Goal: Task Accomplishment & Management: Manage account settings

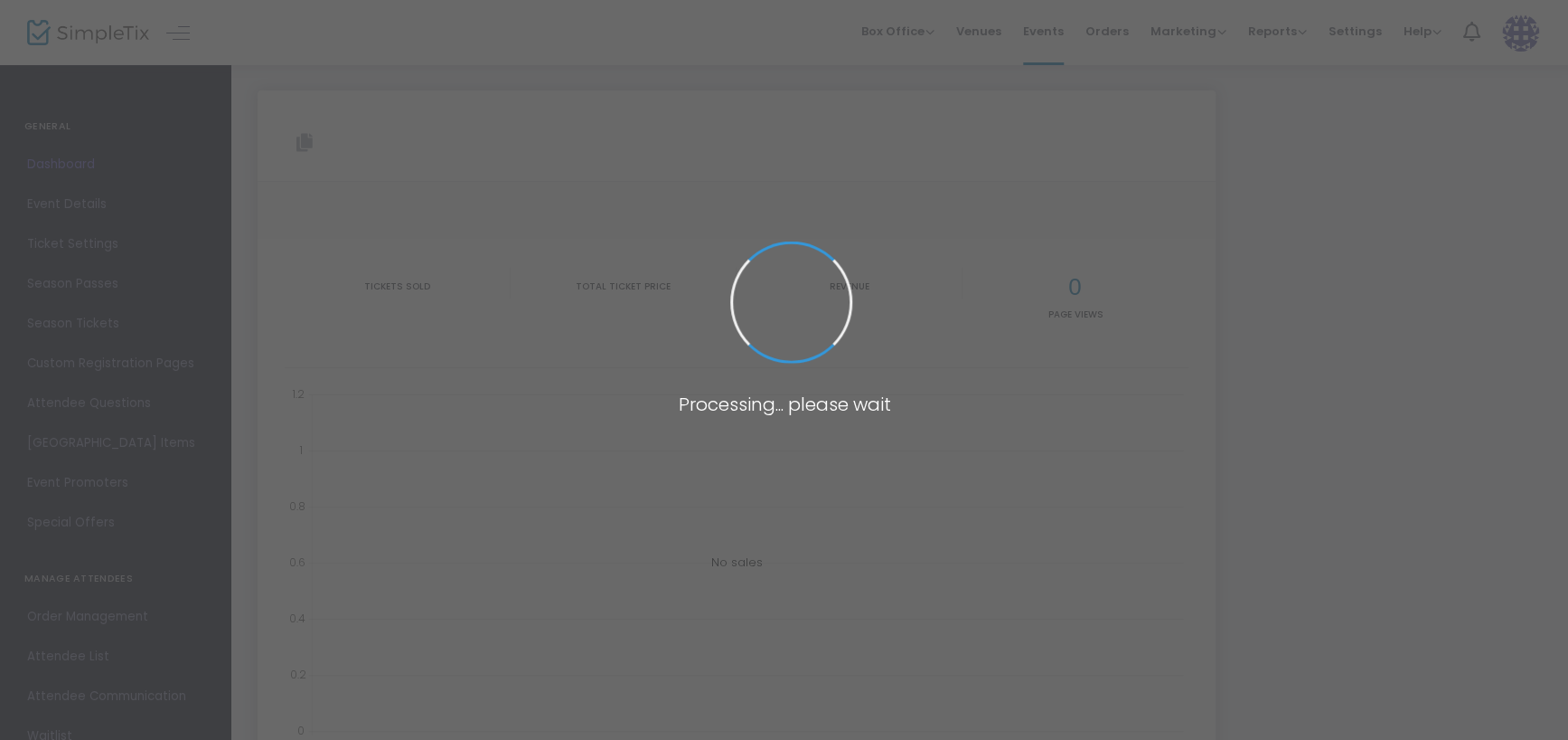
type input "[URL][DOMAIN_NAME][PERSON_NAME][PERSON_NAME]"
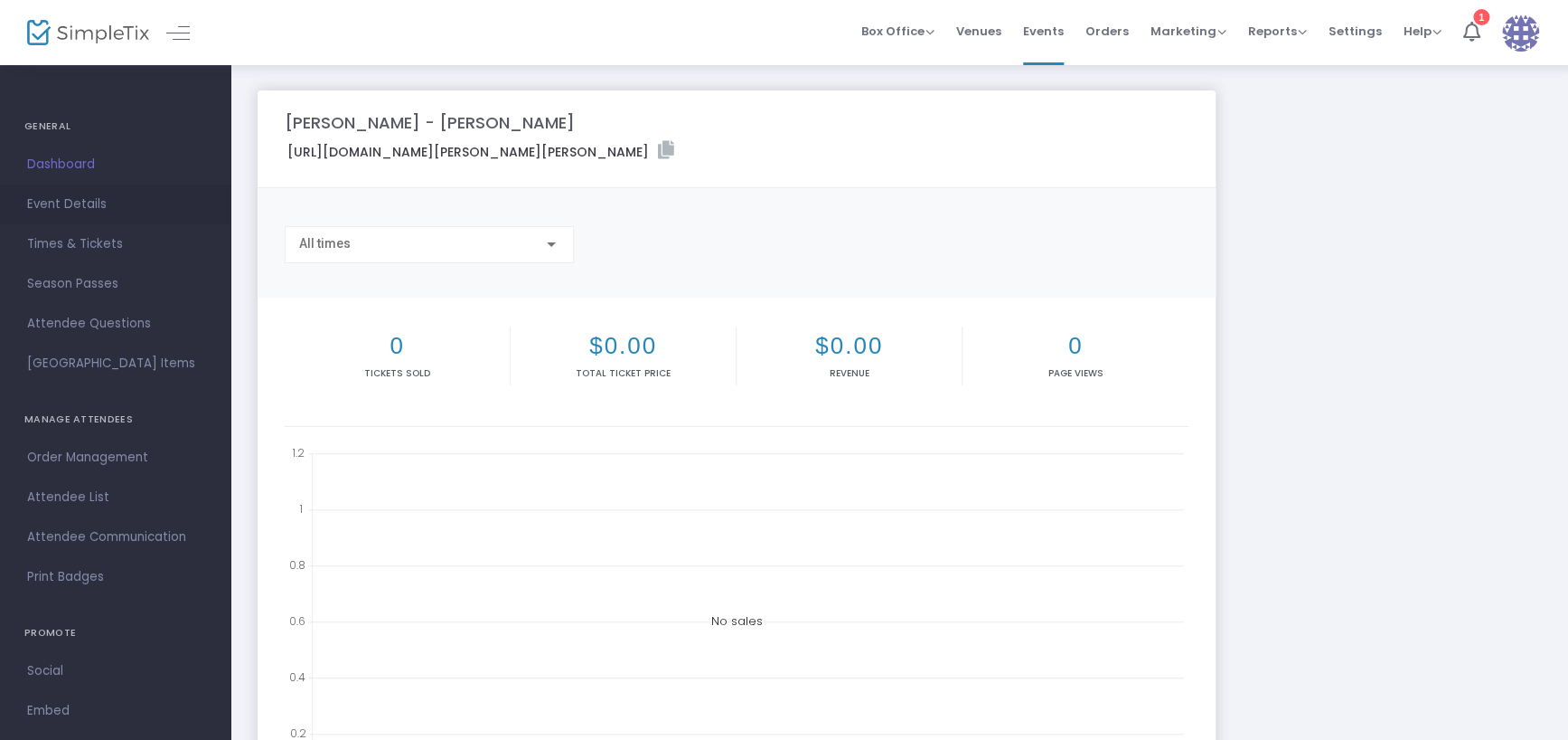
click at [86, 206] on span "Event Details" at bounding box center [115, 205] width 176 height 24
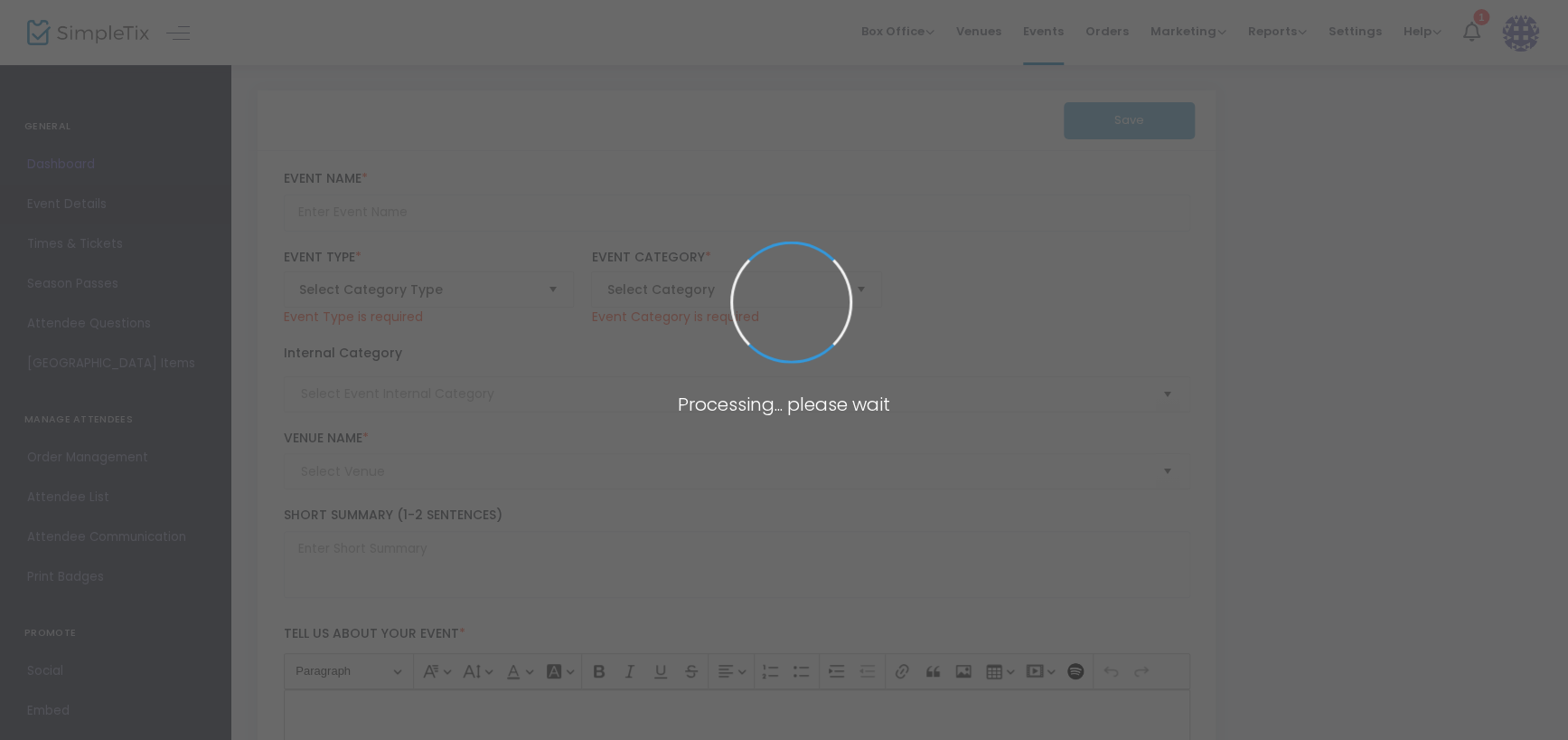
type input "[PERSON_NAME] - [PERSON_NAME]"
type textarea "Conner Lorre’s spectacular “[PERSON_NAME] Tribute Show” features stunningly acc…"
type input "6.000 %"
type input "Buy Tickets"
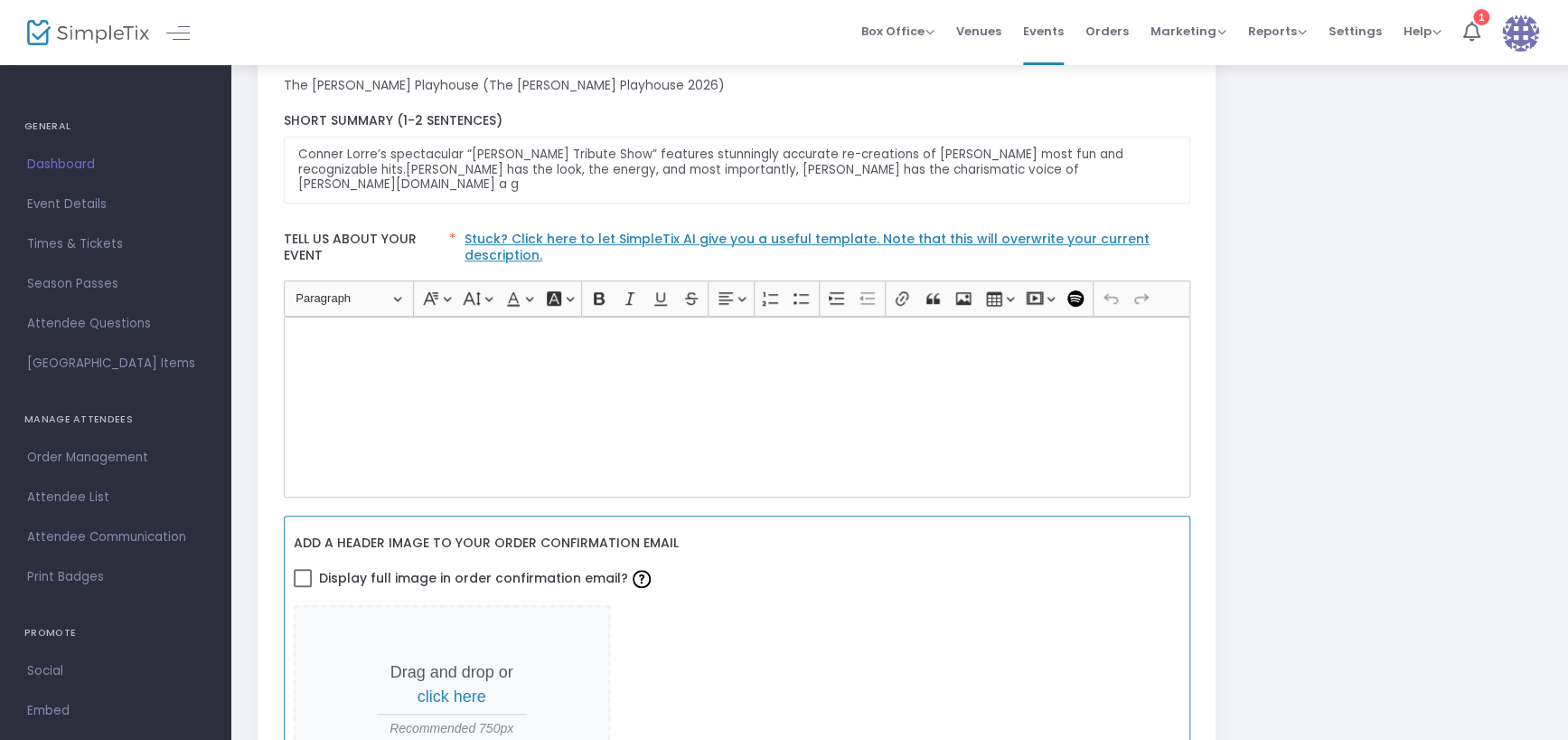
scroll to position [475, 0]
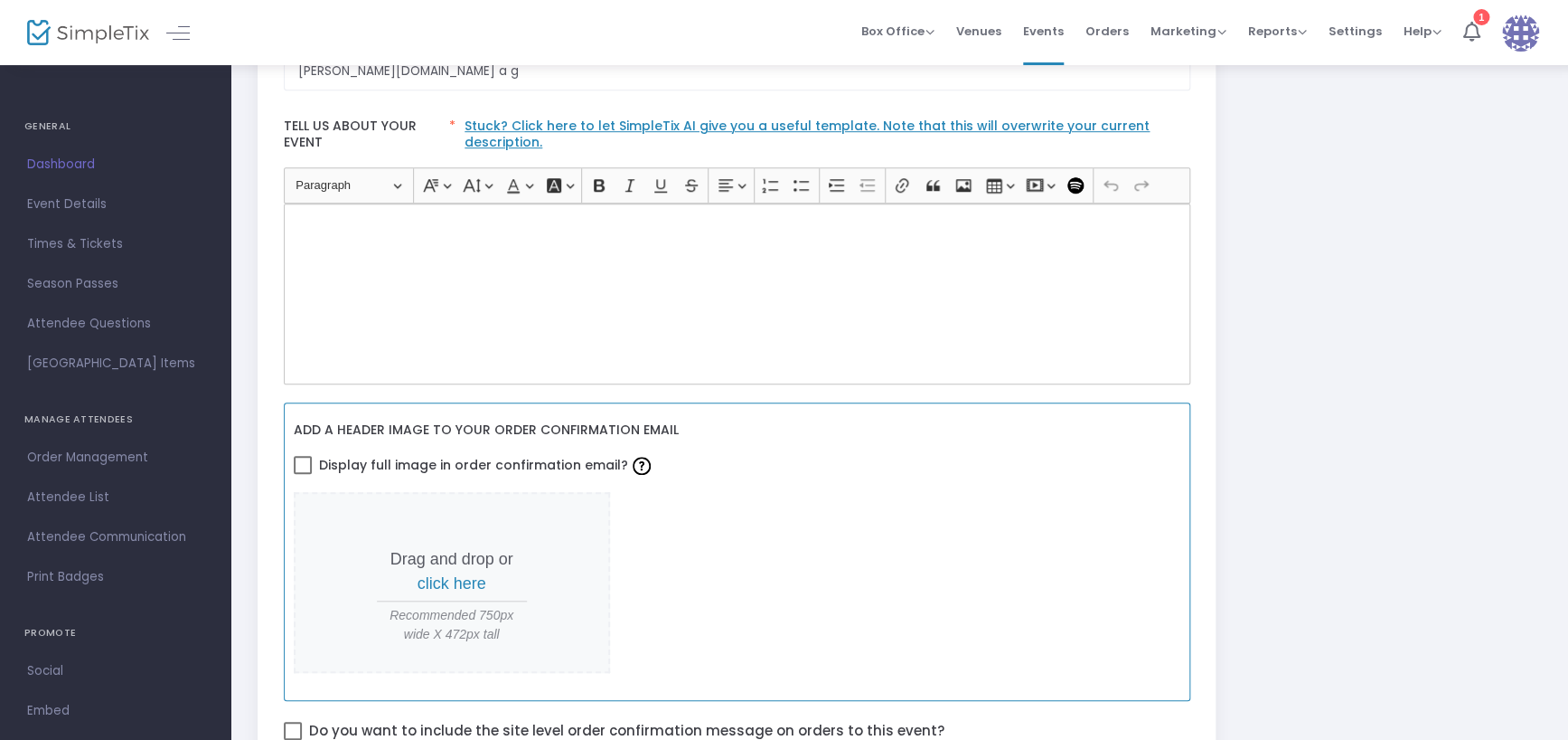
click at [453, 574] on span "click here" at bounding box center [452, 583] width 69 height 18
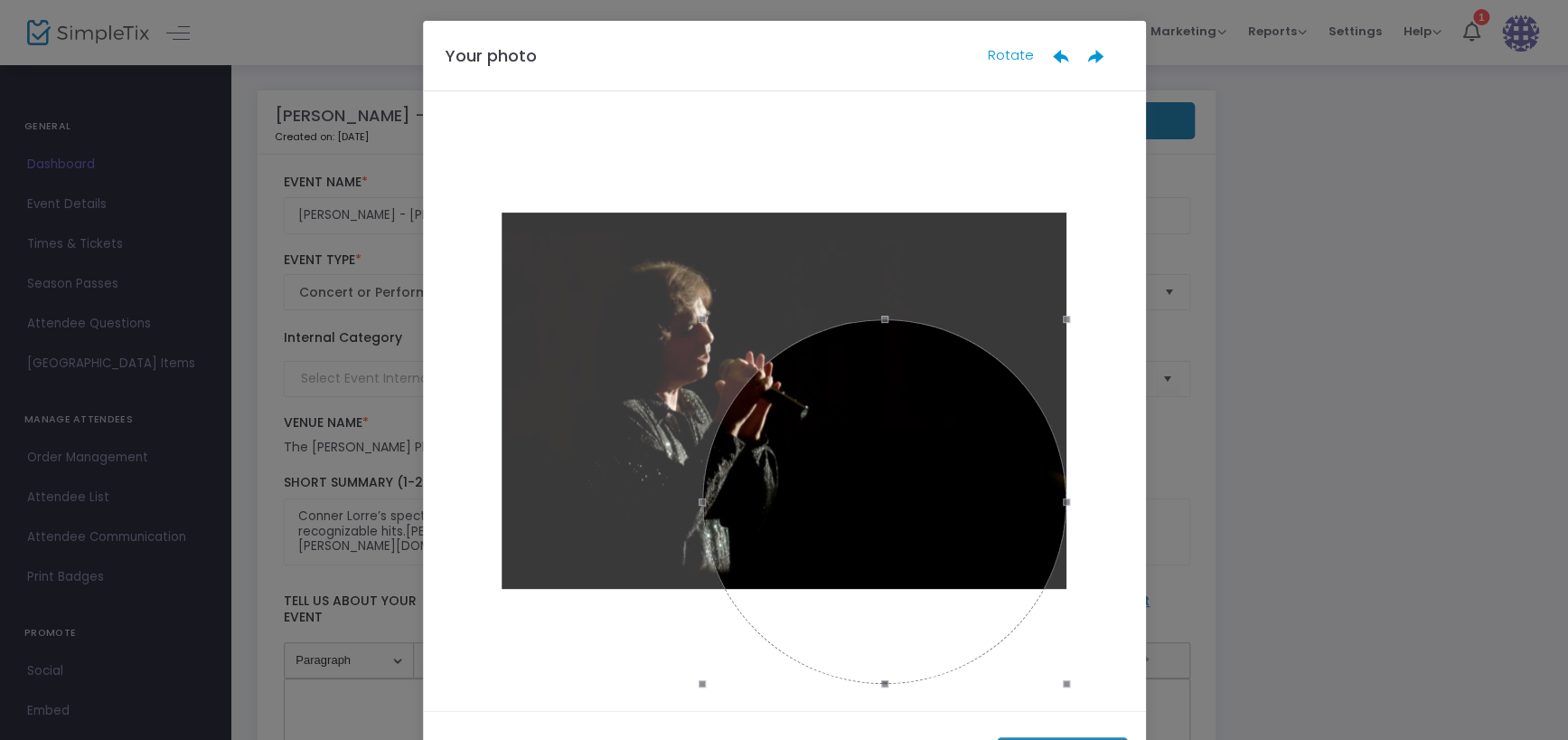
drag, startPoint x: 497, startPoint y: 120, endPoint x: 699, endPoint y: 407, distance: 351.0
click at [703, 407] on div at bounding box center [884, 501] width 364 height 364
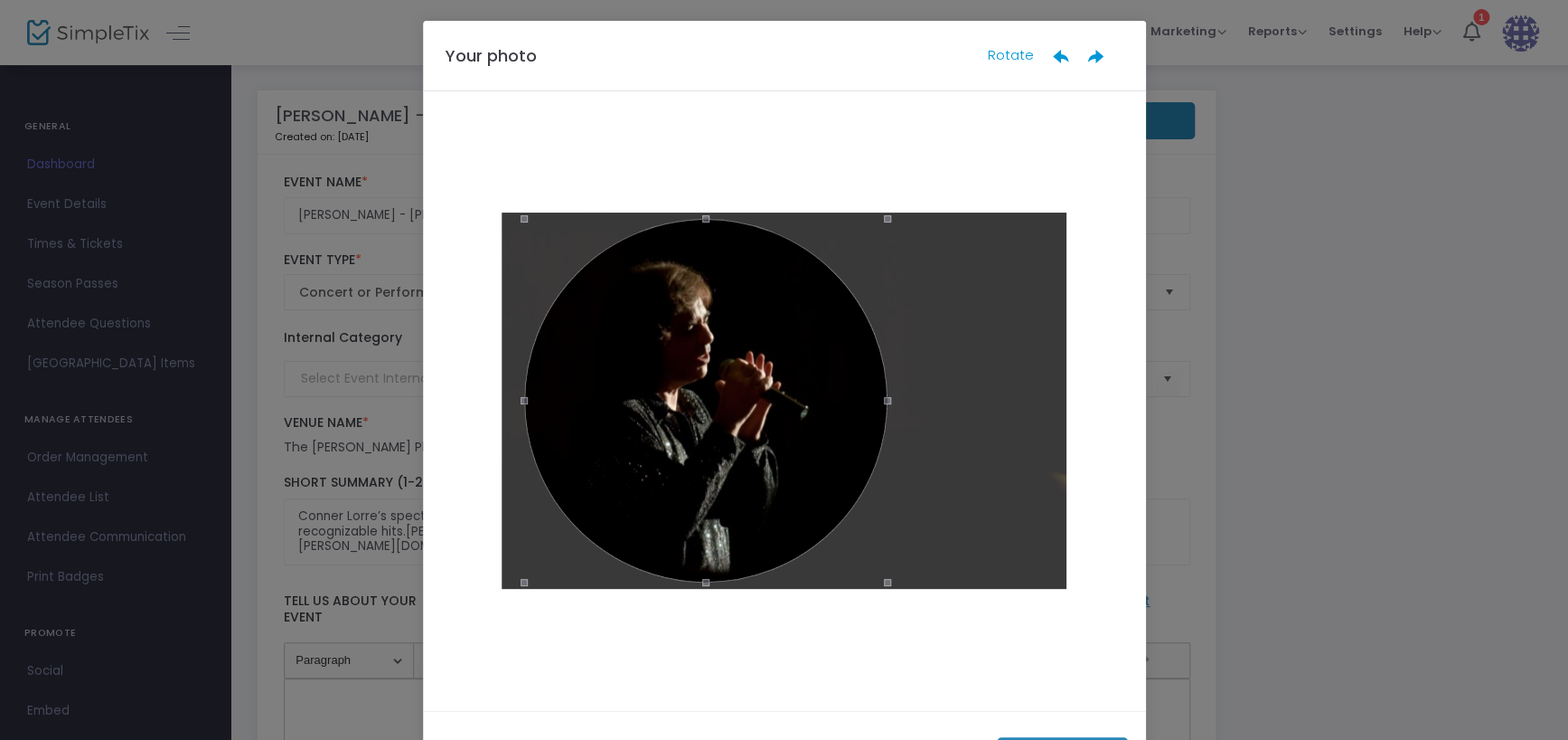
drag, startPoint x: 790, startPoint y: 451, endPoint x: 612, endPoint y: 350, distance: 204.7
click at [612, 350] on div at bounding box center [705, 400] width 363 height 363
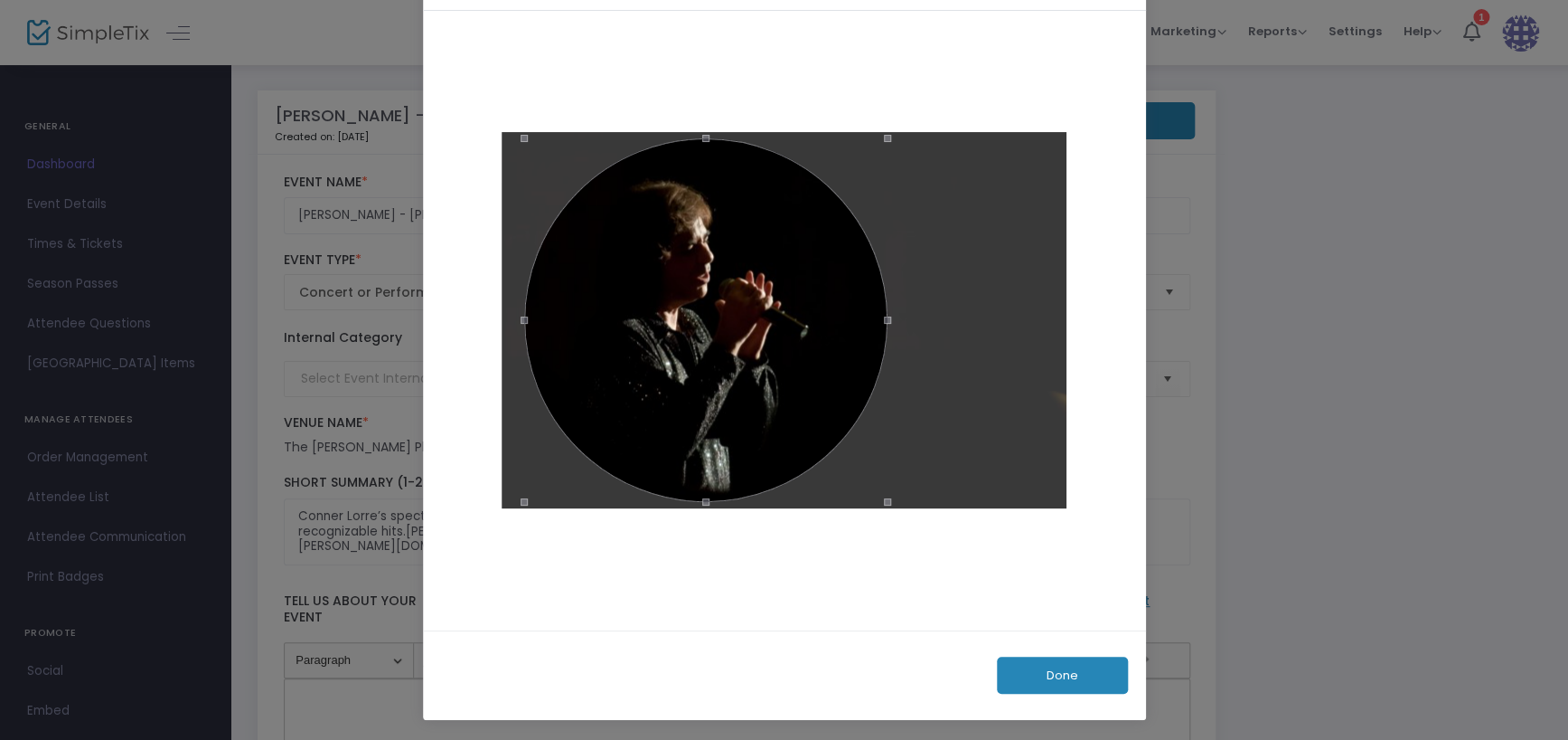
scroll to position [542, 0]
click at [1070, 680] on button "Done" at bounding box center [1061, 674] width 131 height 37
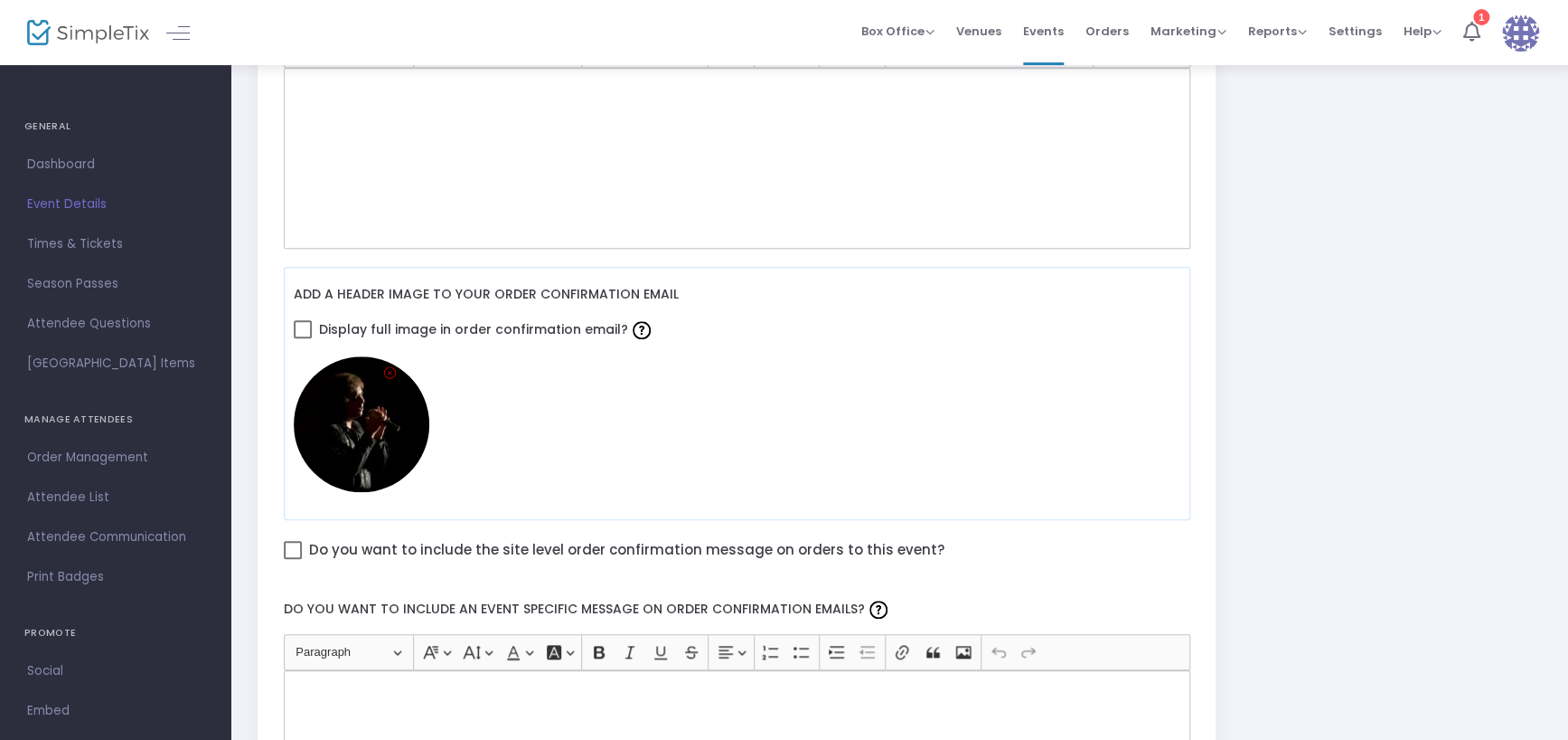
scroll to position [588, 0]
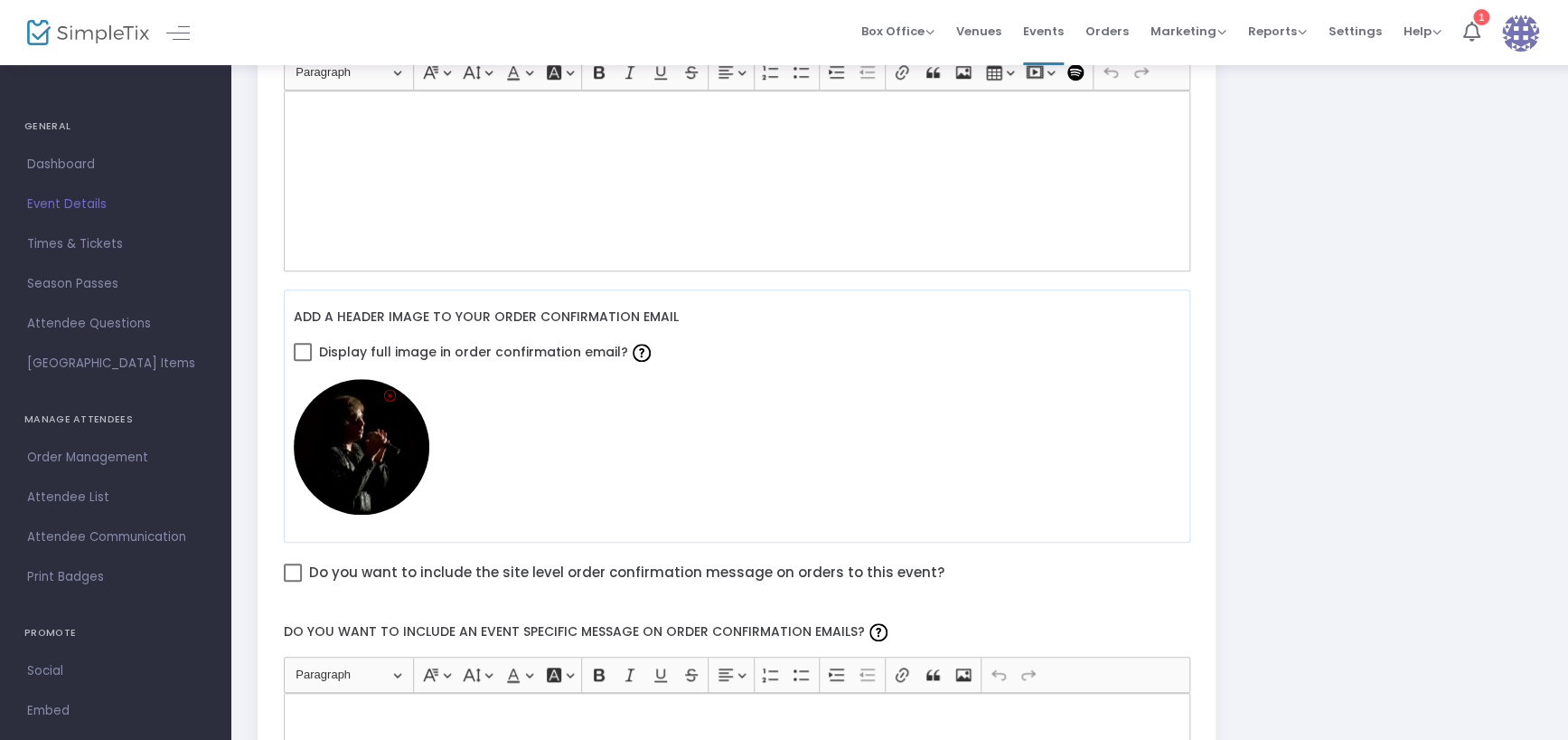
click at [85, 212] on span "Event Details" at bounding box center [115, 205] width 176 height 24
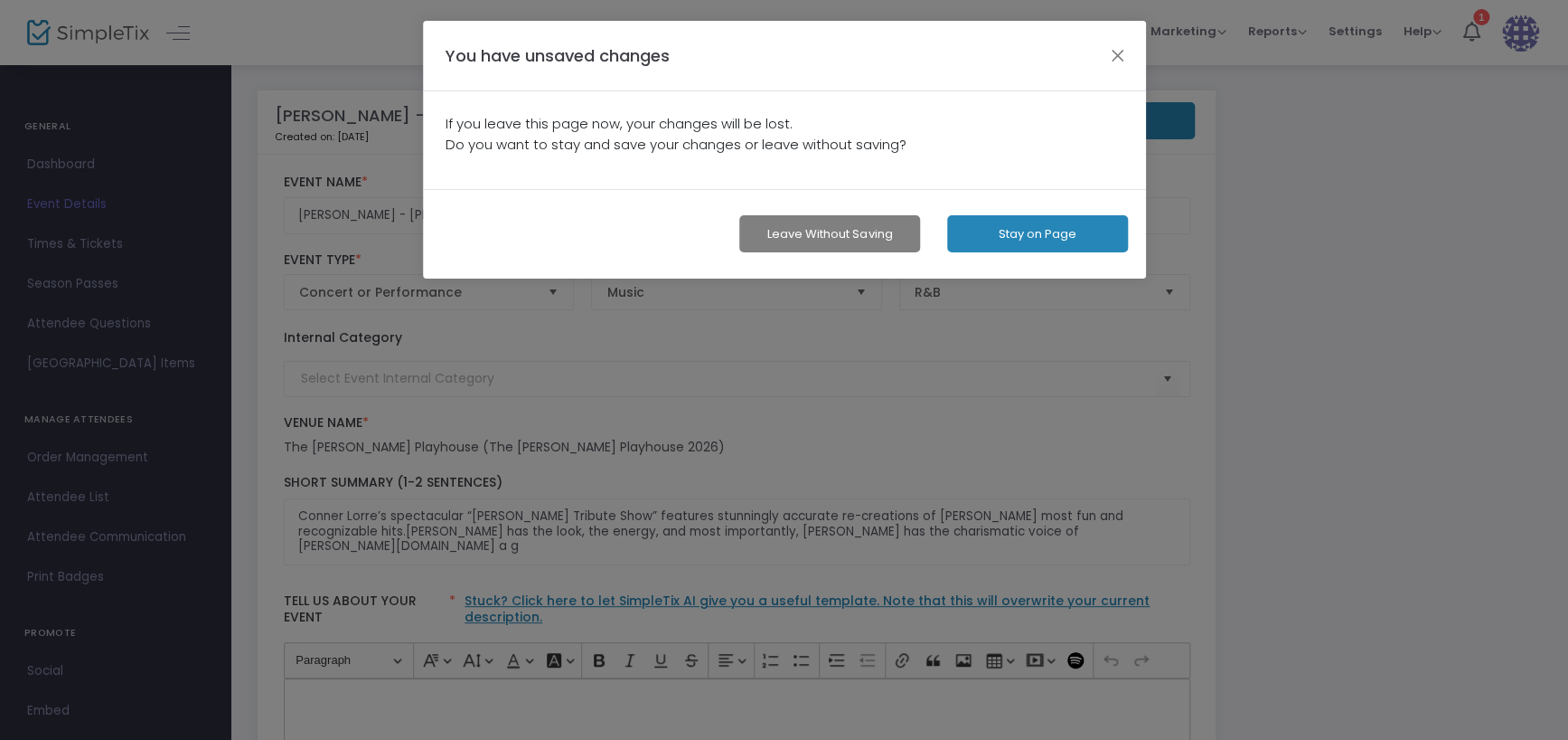
click at [1051, 231] on button "Stay on Page" at bounding box center [1037, 233] width 181 height 37
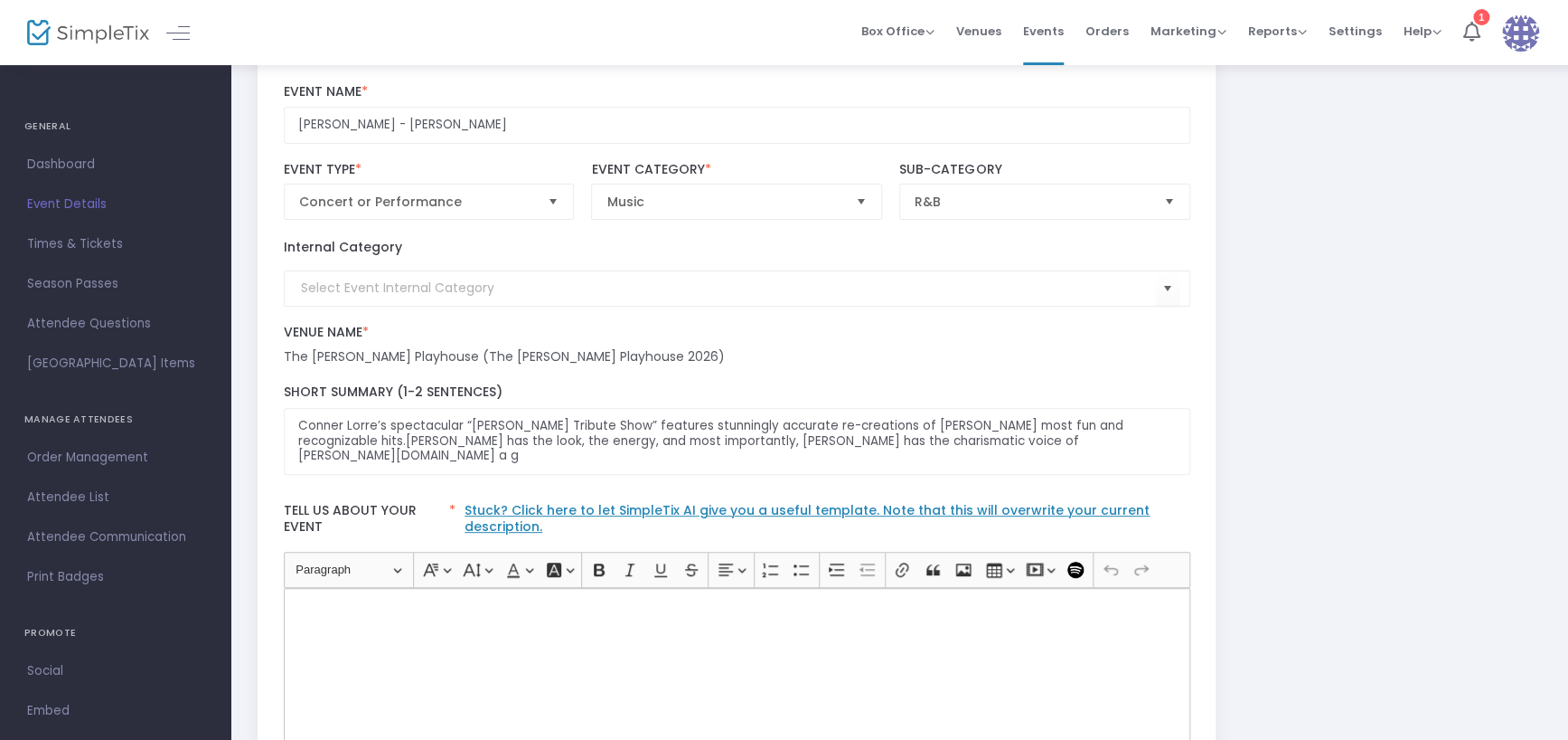
scroll to position [0, 0]
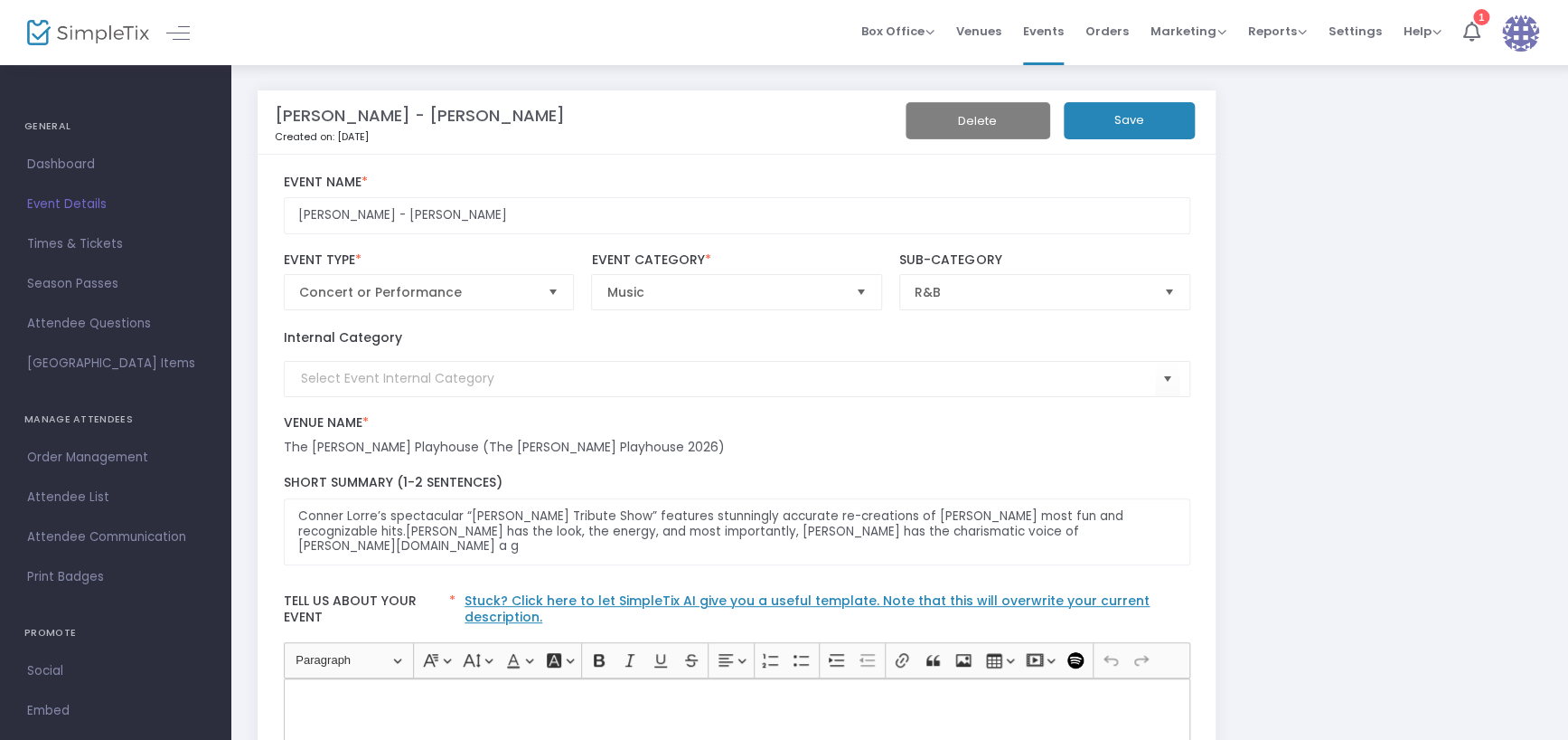
click at [1135, 124] on button "Save" at bounding box center [1128, 120] width 131 height 37
click at [99, 243] on span "Times & Tickets" at bounding box center [115, 244] width 176 height 24
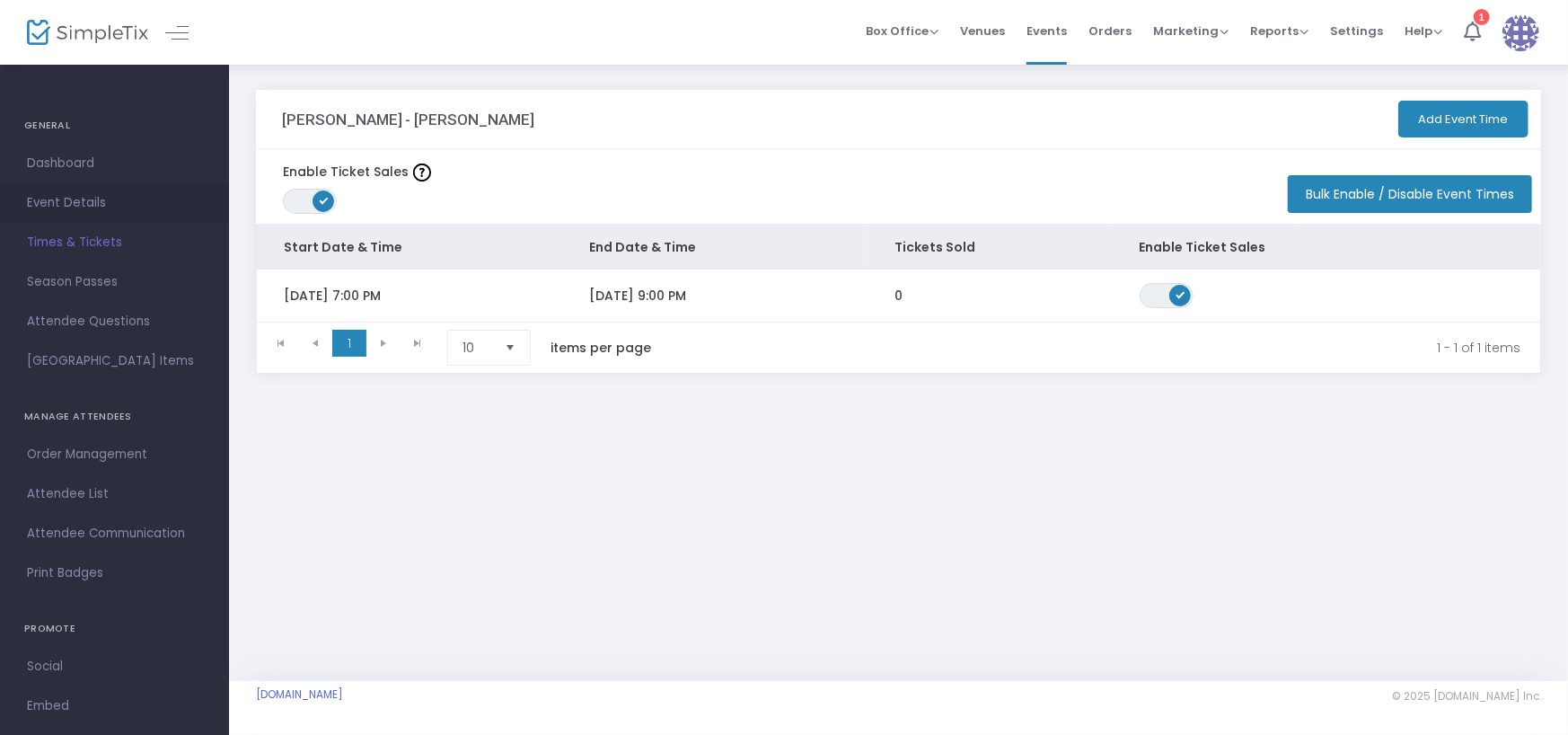
click at [76, 200] on span "Event Details" at bounding box center [114, 204] width 175 height 24
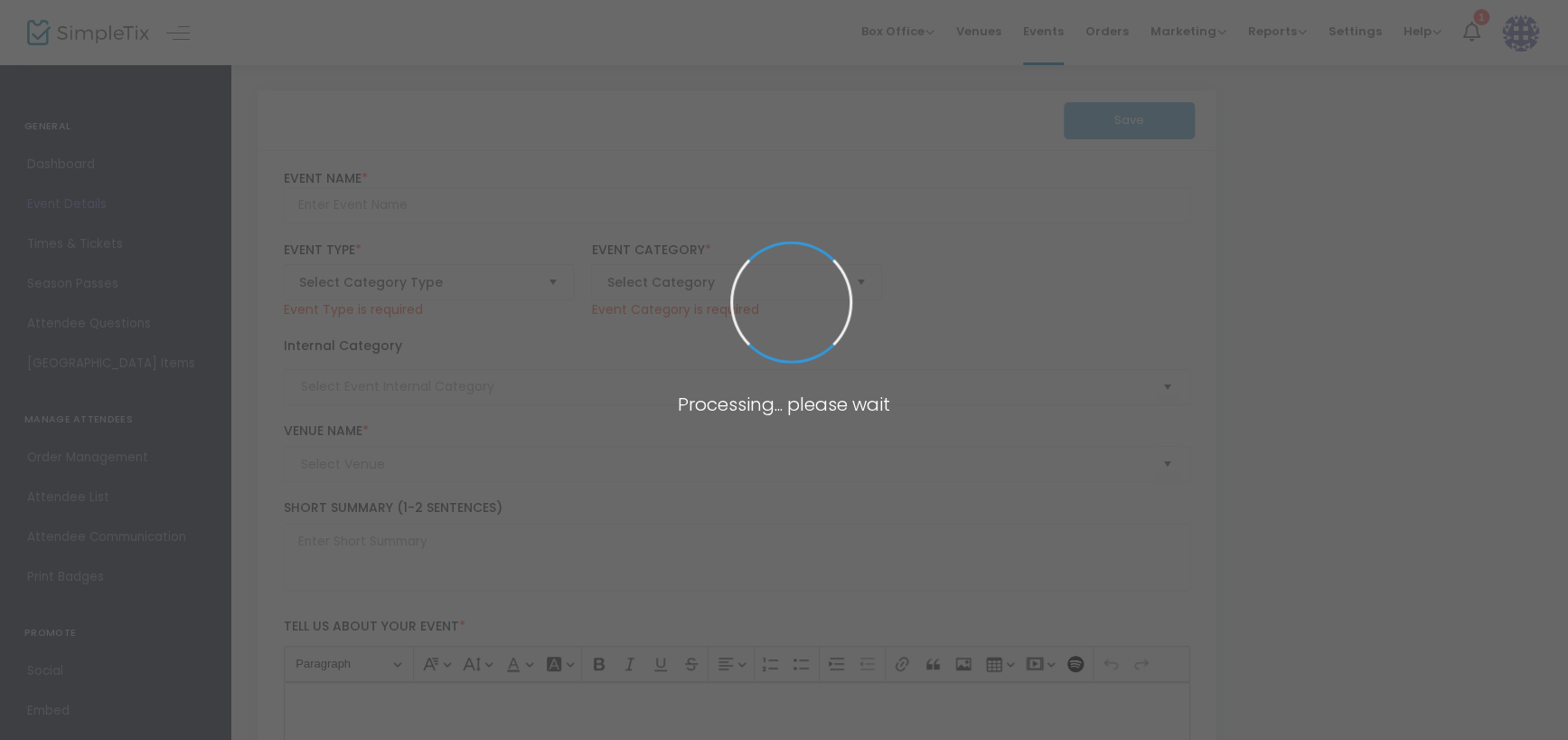
type input "[PERSON_NAME] - [PERSON_NAME]"
type textarea "Conner Lorre’s spectacular “[PERSON_NAME] Tribute Show” features stunningly acc…"
type input "6.000 %"
type input "Buy Tickets"
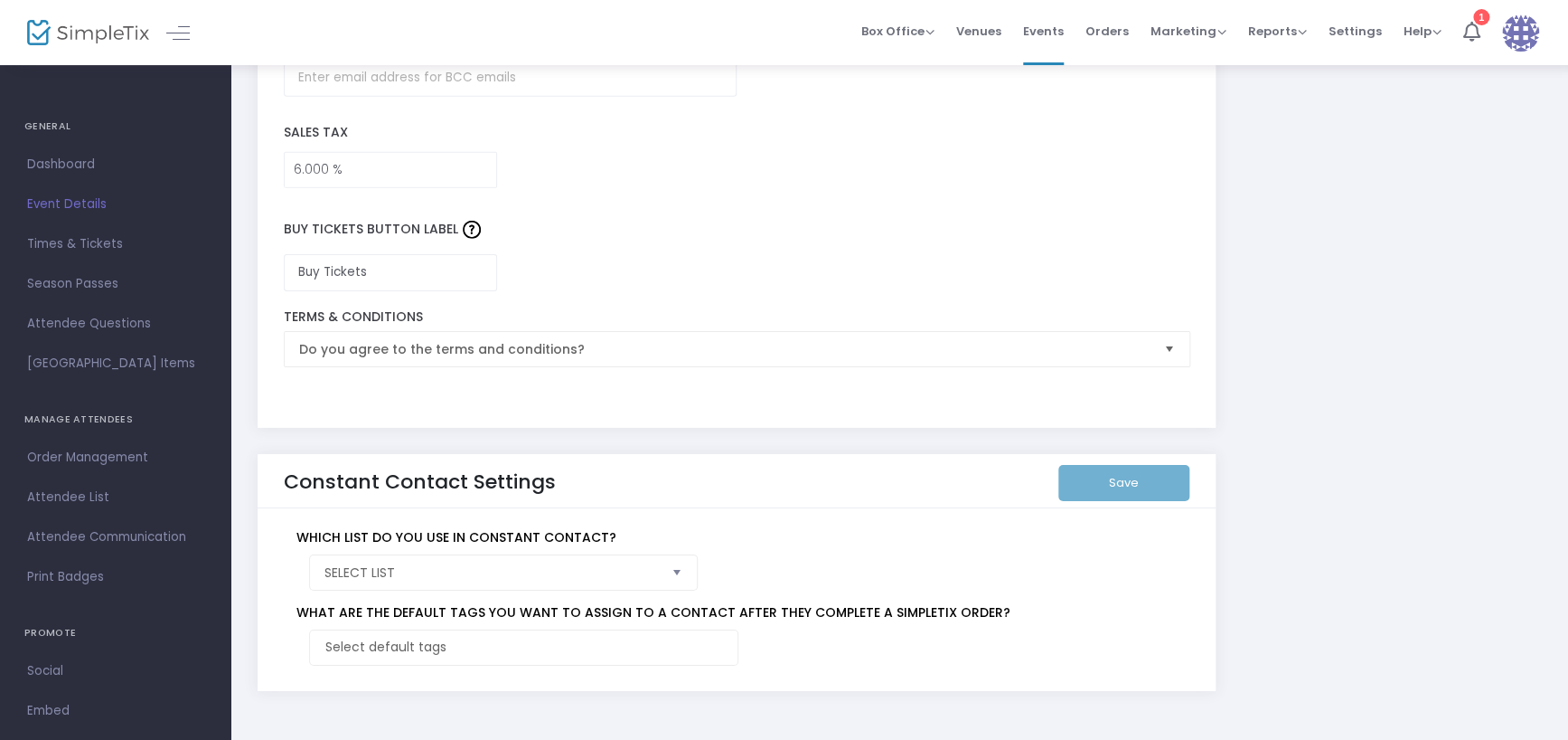
scroll to position [2803, 0]
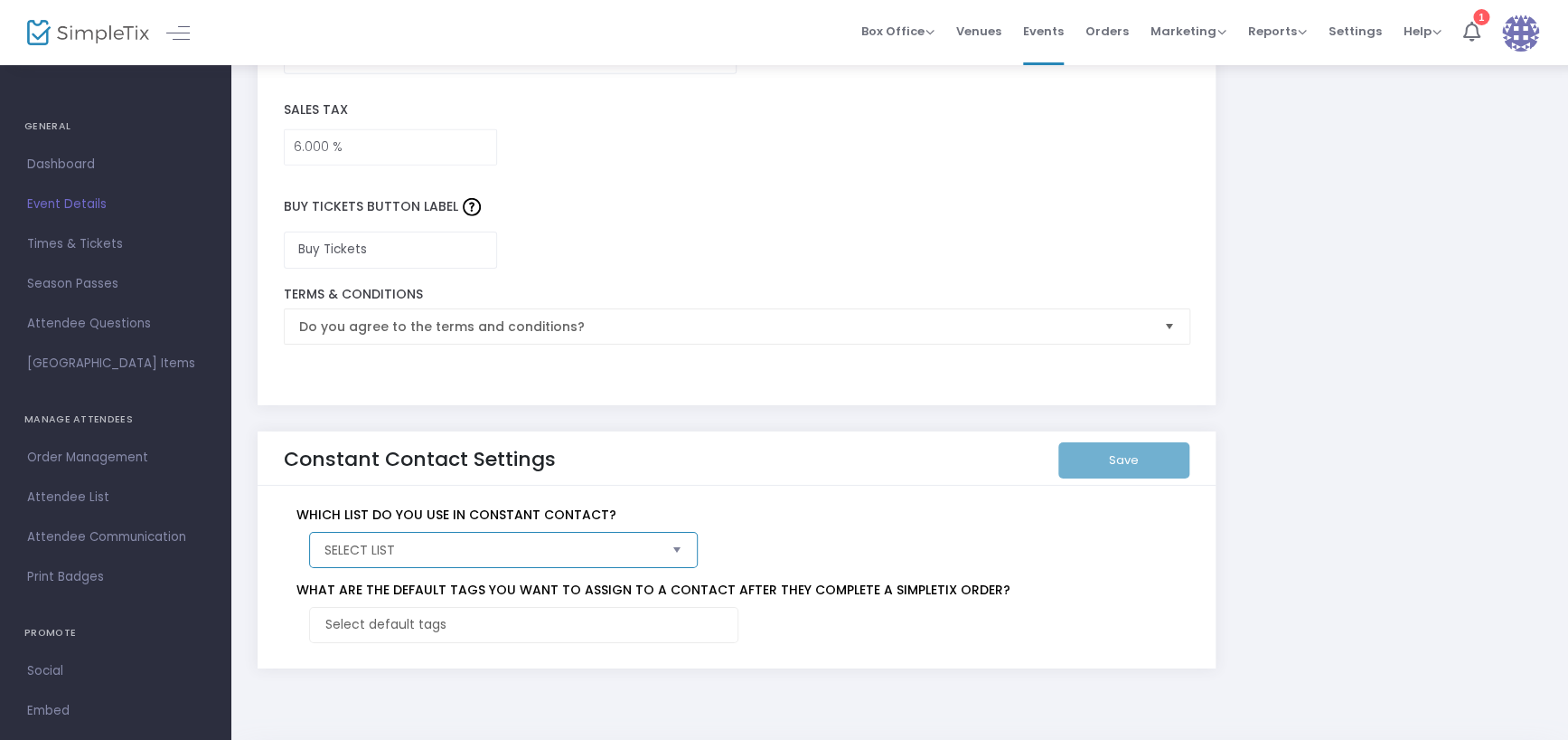
click at [474, 541] on span "Select List" at bounding box center [492, 550] width 334 height 18
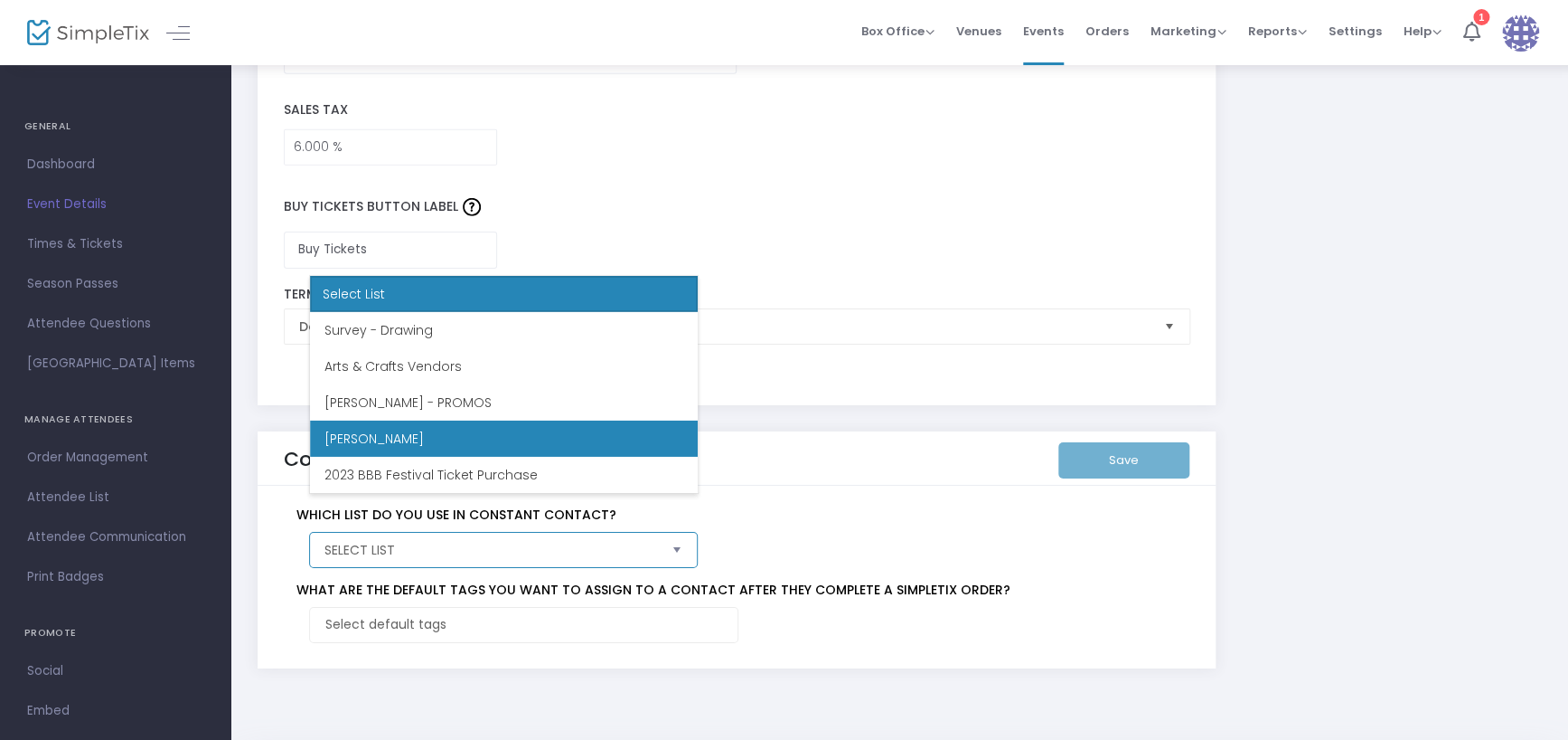
click at [370, 438] on span "[PERSON_NAME]" at bounding box center [374, 438] width 99 height 18
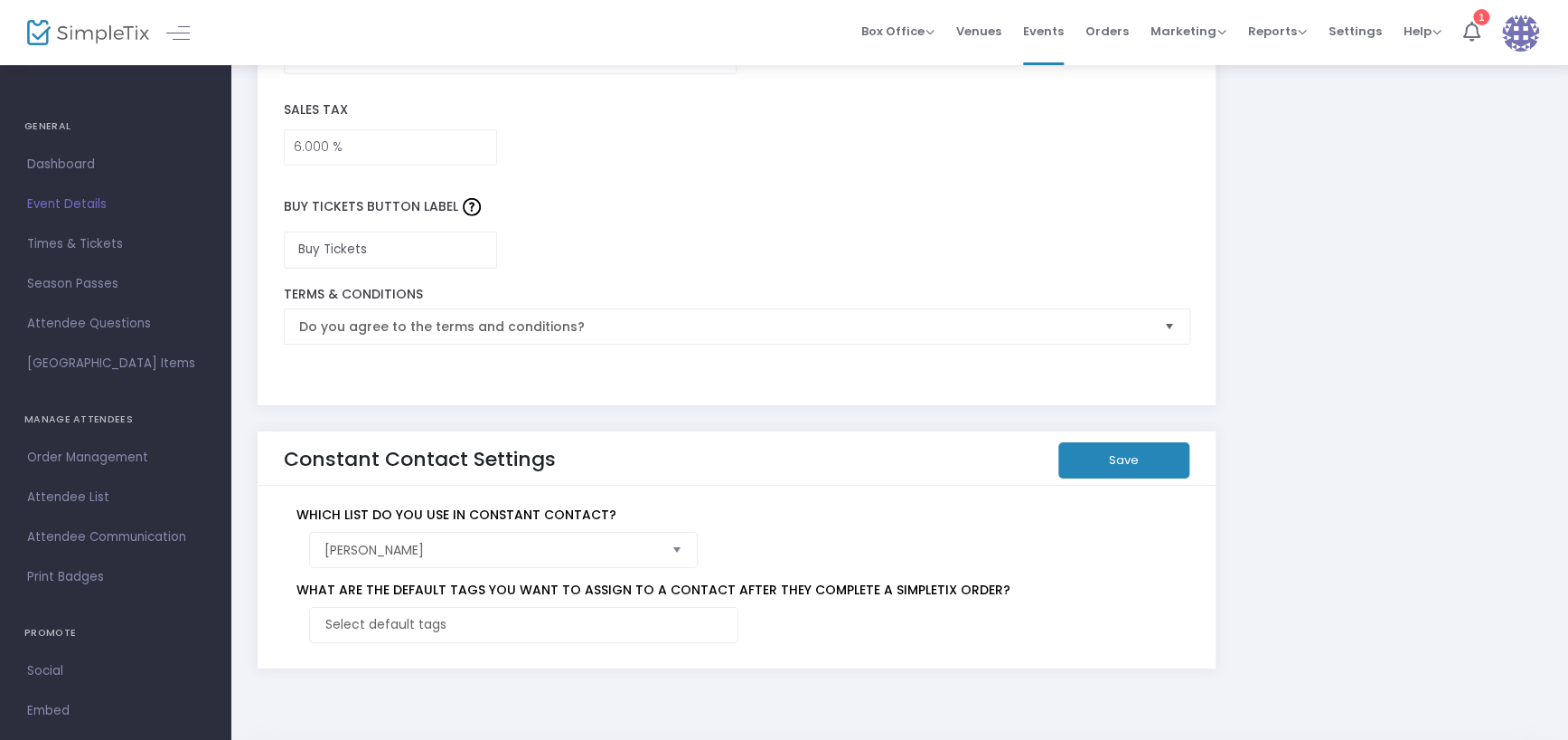
click at [1139, 442] on button "Save" at bounding box center [1123, 460] width 131 height 36
click at [99, 251] on span "Times & Tickets" at bounding box center [115, 244] width 176 height 24
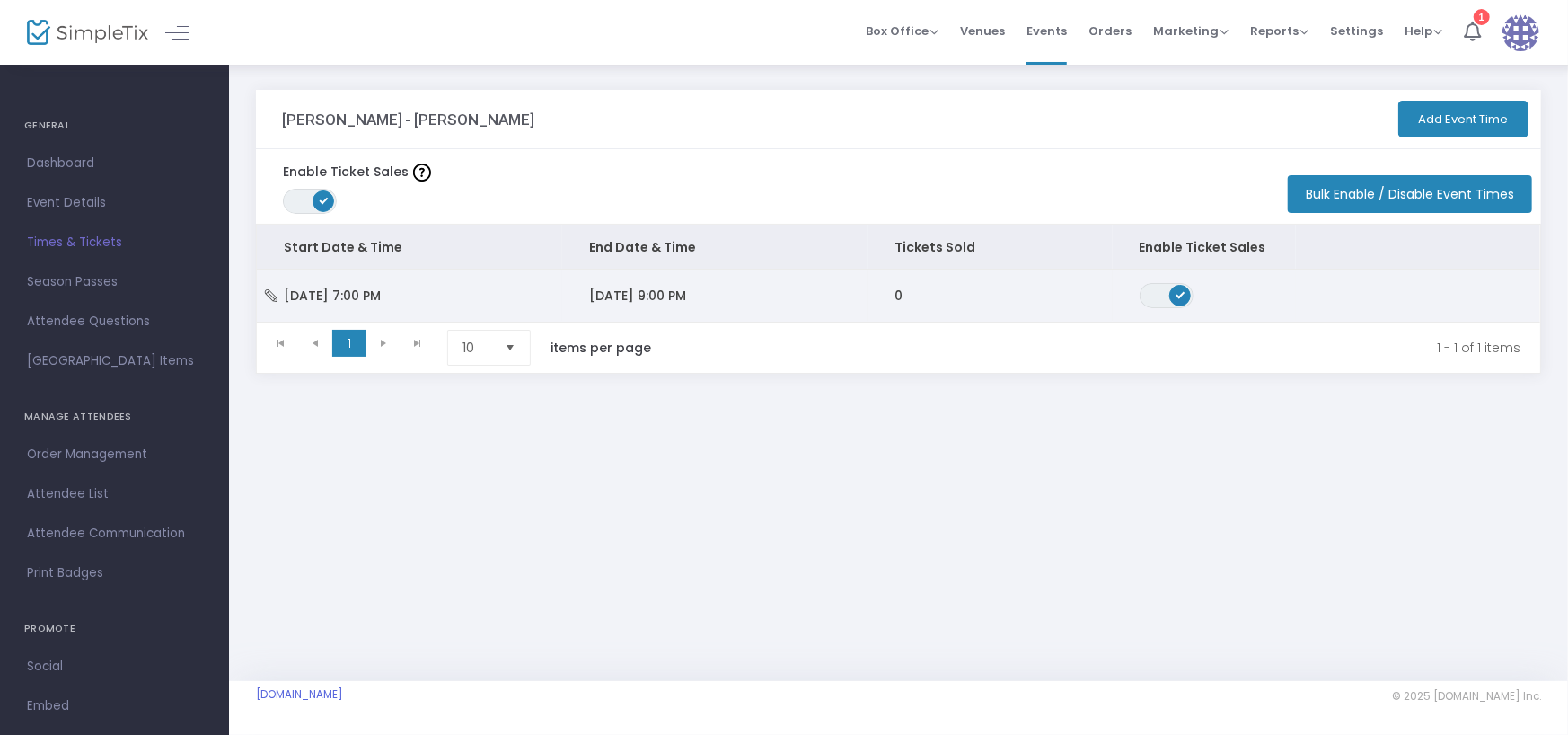
click at [439, 306] on td "[DATE] 7:00 PM" at bounding box center [409, 295] width 305 height 52
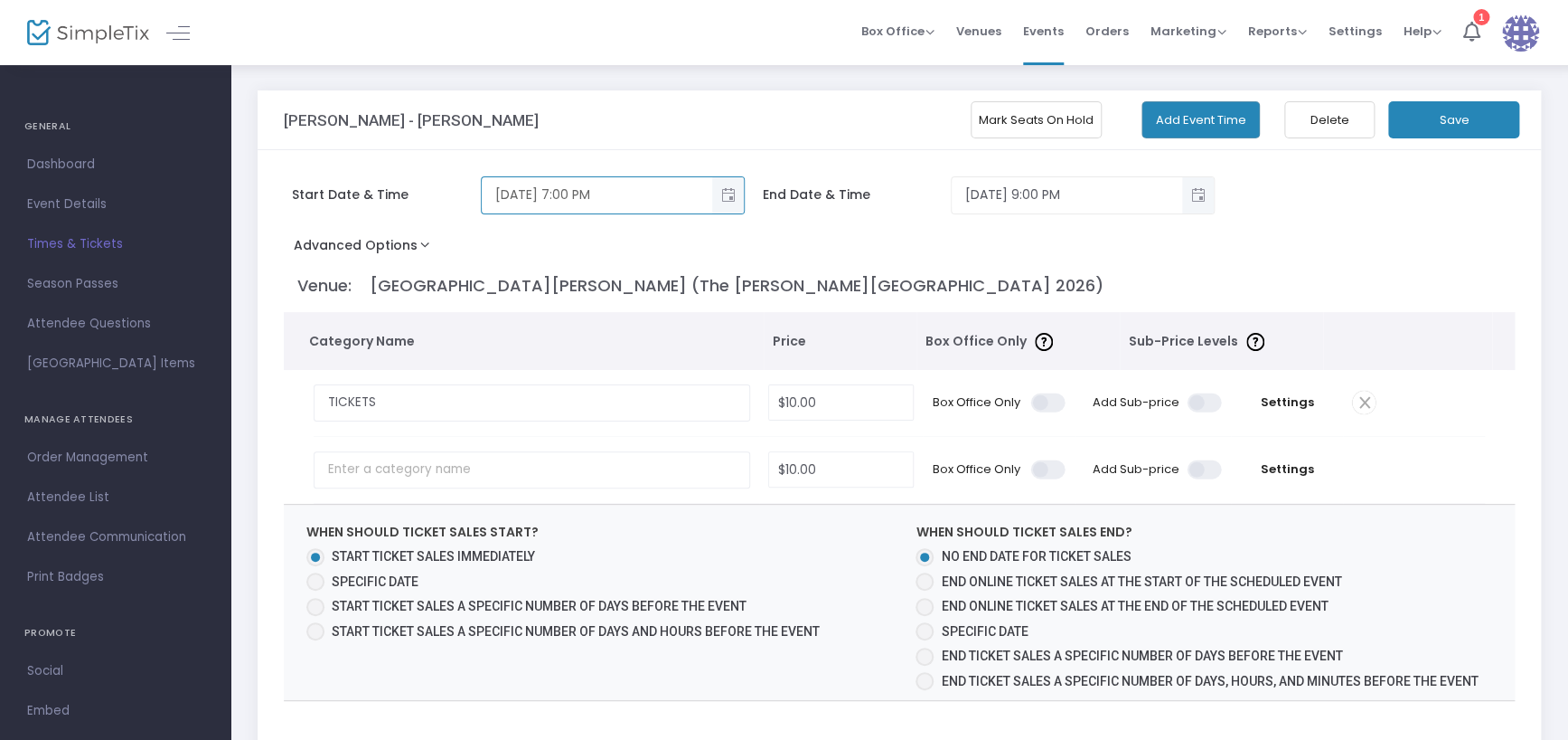
click at [659, 199] on input "[DATE] 7:00 PM" at bounding box center [597, 195] width 231 height 30
click at [579, 195] on input "[DATE] 7:00 PM" at bounding box center [597, 195] width 231 height 30
click at [731, 193] on span "Toggle popup" at bounding box center [728, 195] width 30 height 30
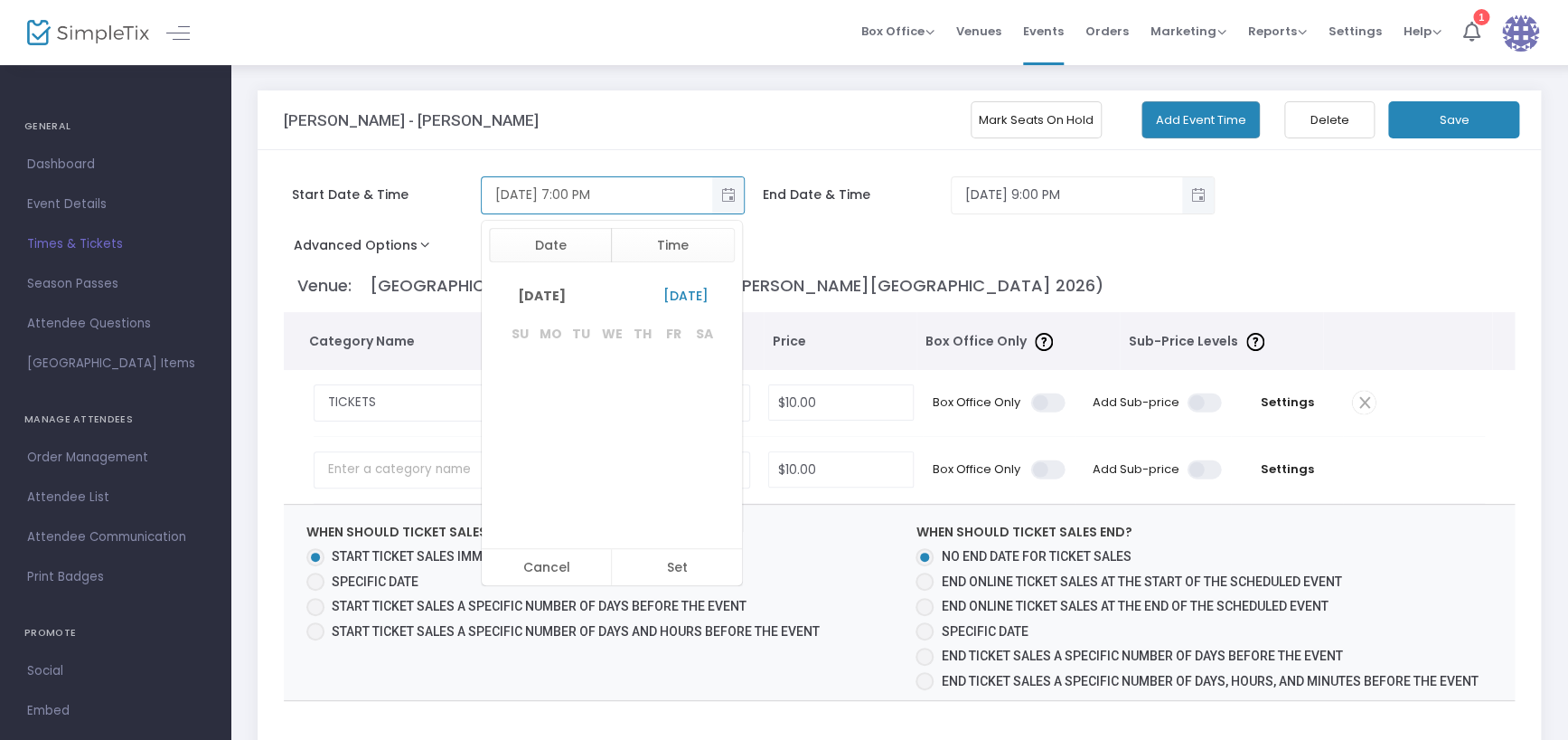
scroll to position [27, 0]
click at [686, 229] on button "Time" at bounding box center [673, 245] width 124 height 34
drag, startPoint x: 527, startPoint y: 407, endPoint x: 516, endPoint y: 442, distance: 36.7
click at [516, 442] on ul "12 1 2 3 4 5 6 7 8 9 10 11 12 1 2 3 4 5 6 7 8 9 10 11" at bounding box center [532, 221] width 63 height 651
click at [529, 345] on span "4" at bounding box center [533, 344] width 8 height 18
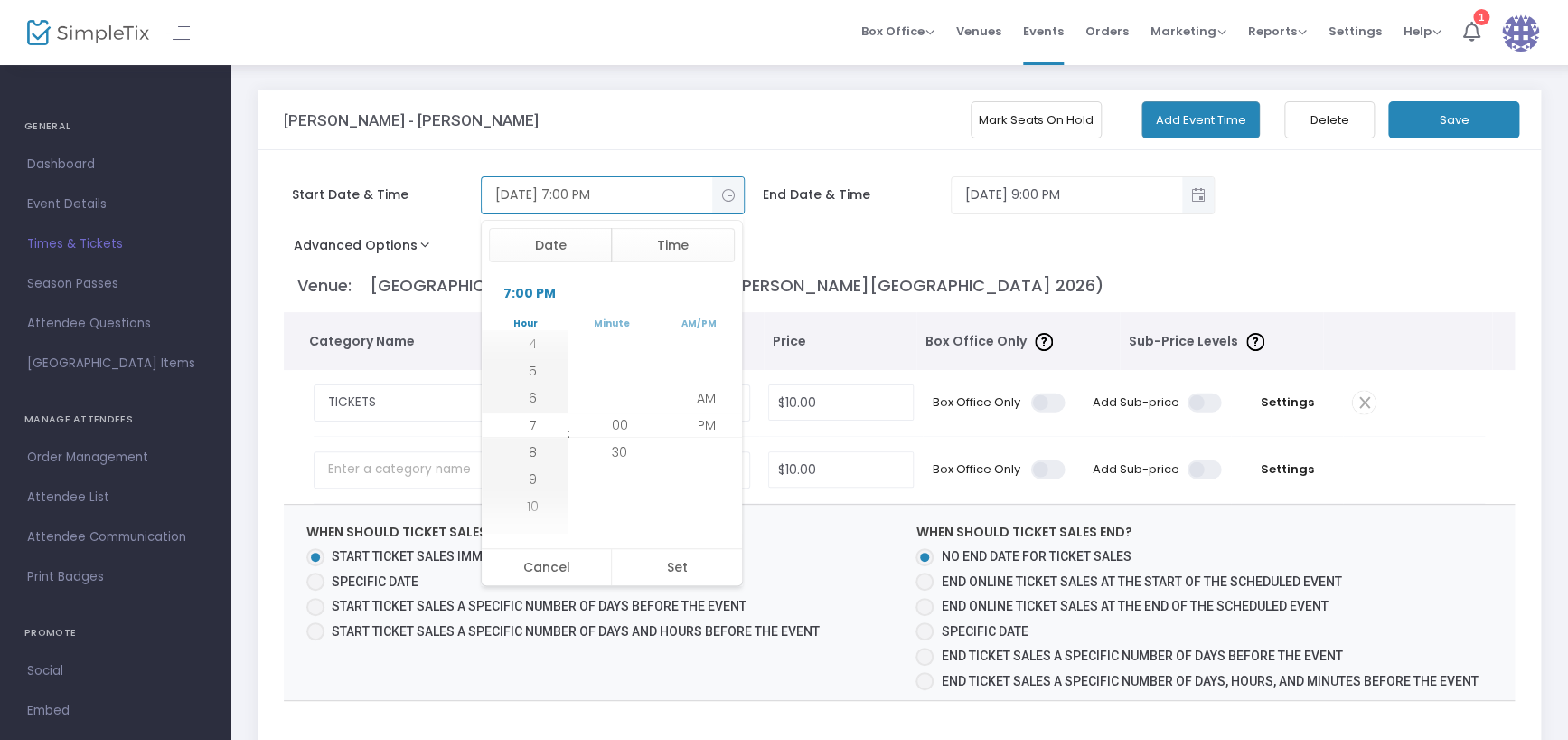
scroll to position [434, 0]
click at [529, 371] on span "2" at bounding box center [532, 371] width 7 height 18
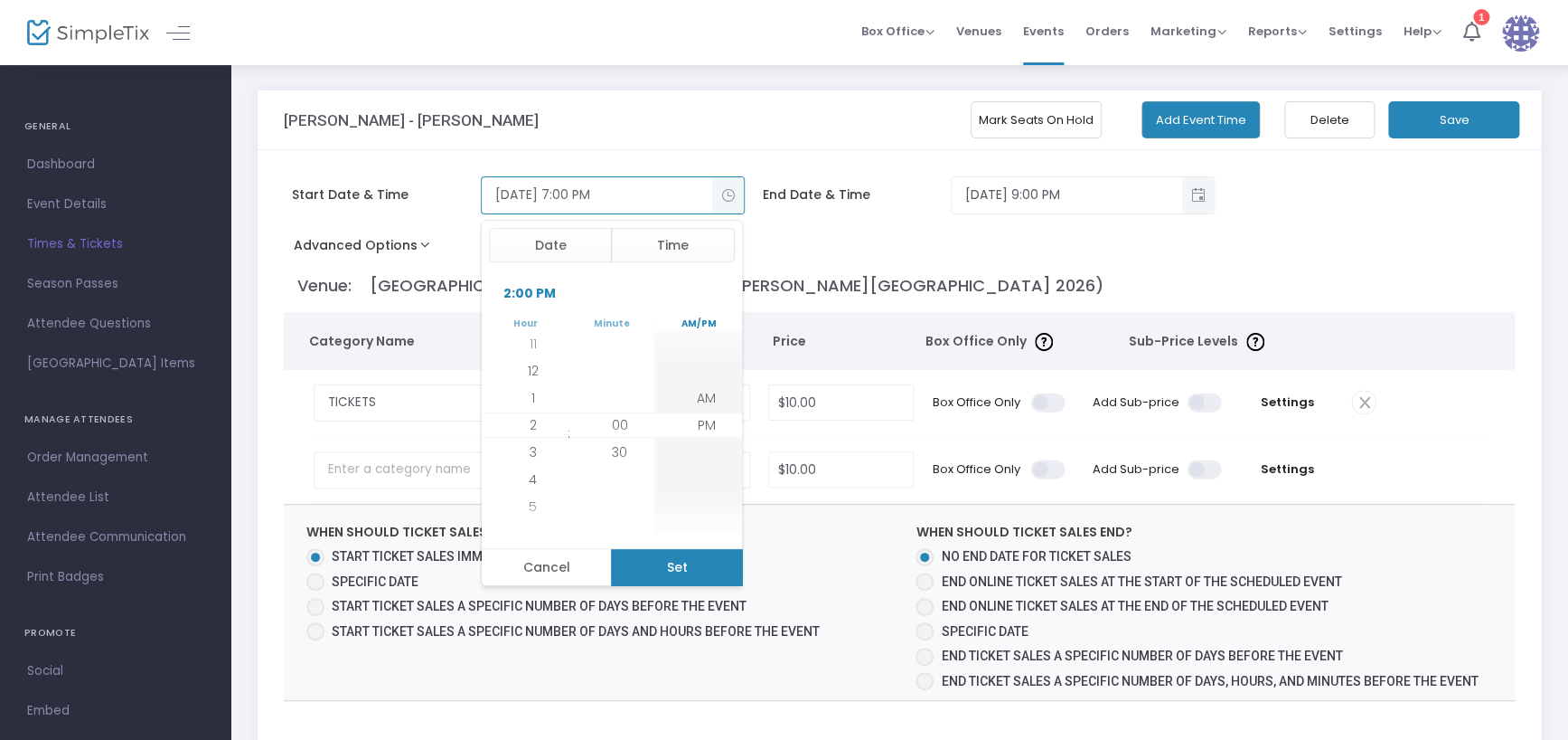
click at [665, 564] on button "Set" at bounding box center [676, 567] width 131 height 36
type input "[DATE] 2:00 PM"
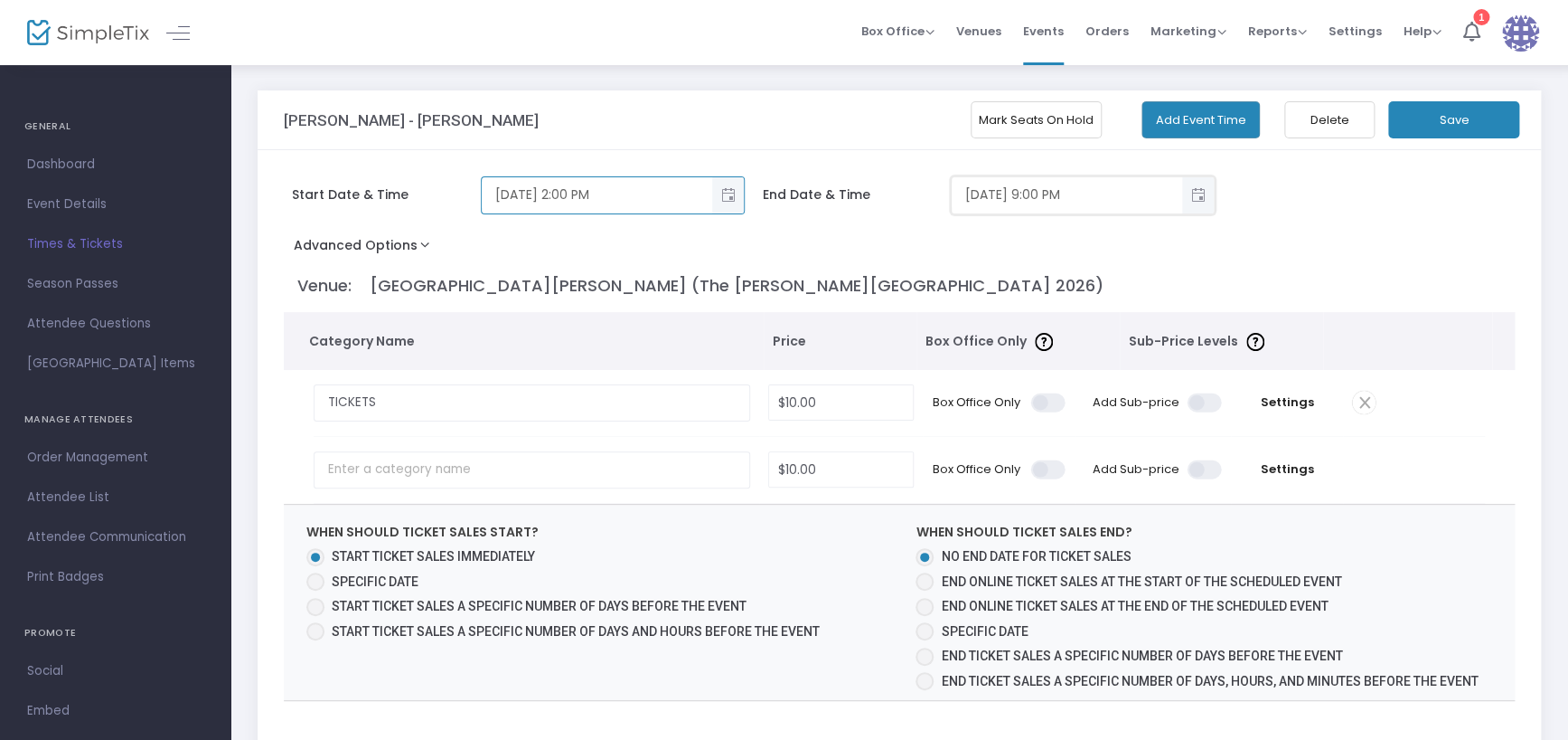
click at [1047, 198] on input "[DATE] 9:00 PM" at bounding box center [1066, 195] width 231 height 30
click at [1195, 193] on span "Toggle popup" at bounding box center [1198, 195] width 30 height 30
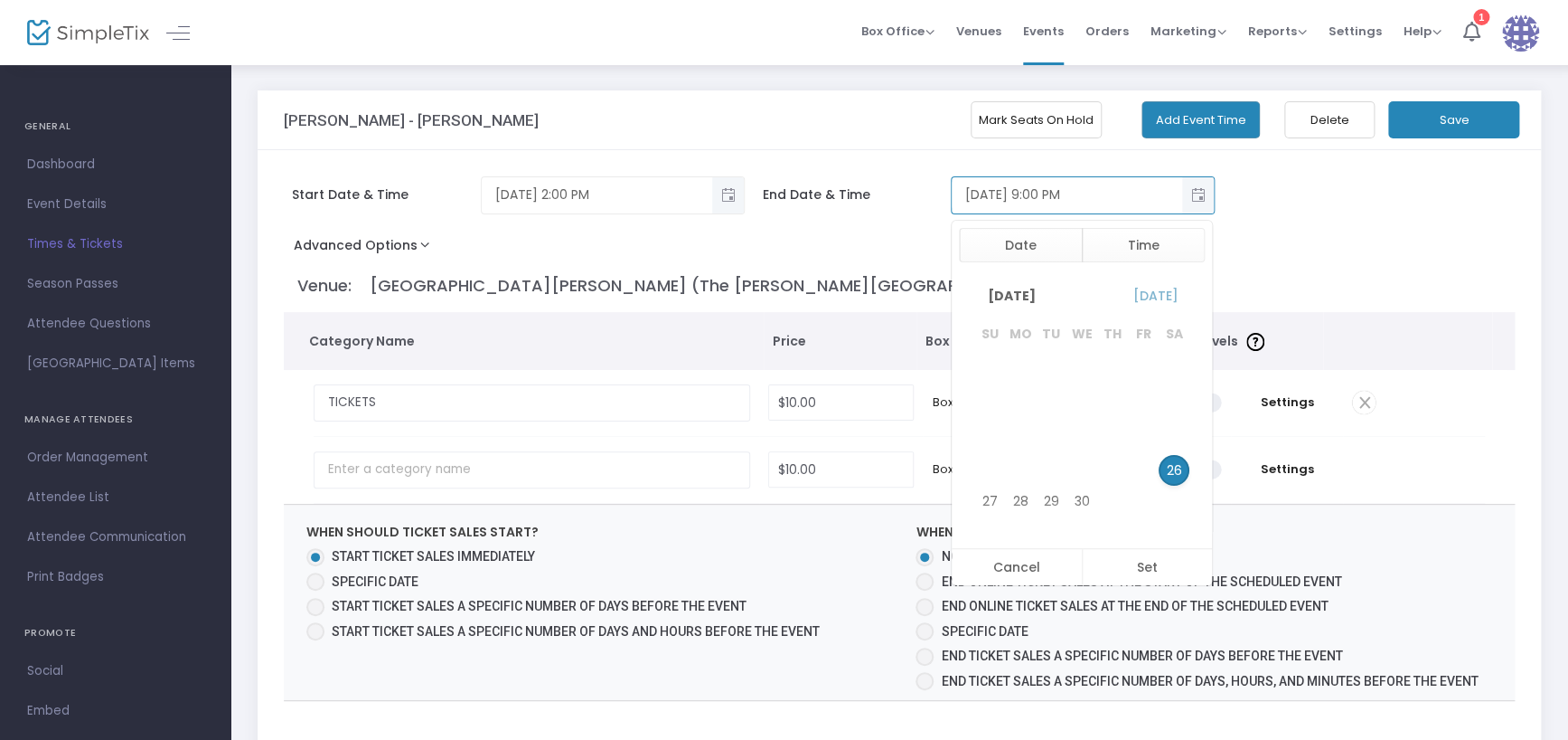
scroll to position [190, 0]
click at [1136, 238] on button "Time" at bounding box center [1143, 245] width 124 height 34
